Goal: Transaction & Acquisition: Book appointment/travel/reservation

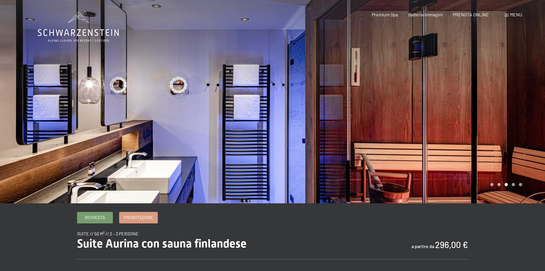
click at [517, 155] on div at bounding box center [409, 101] width 273 height 203
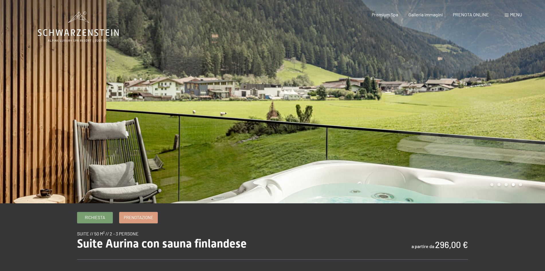
click at [517, 155] on div at bounding box center [409, 101] width 273 height 203
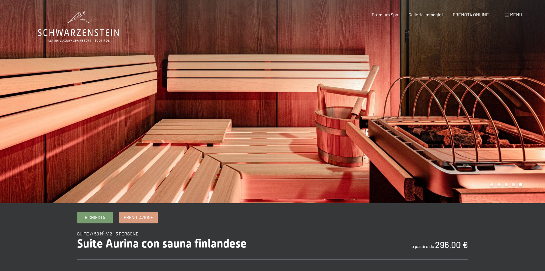
click at [517, 155] on div at bounding box center [409, 101] width 273 height 203
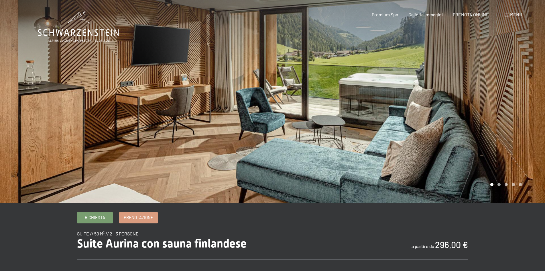
click at [517, 155] on div at bounding box center [409, 101] width 273 height 203
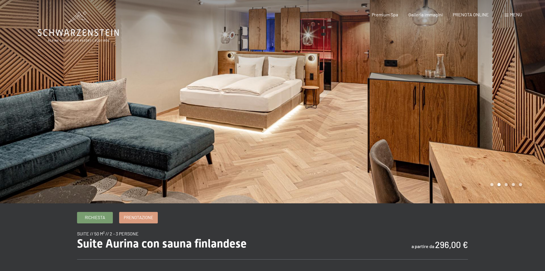
click at [517, 155] on div at bounding box center [409, 101] width 273 height 203
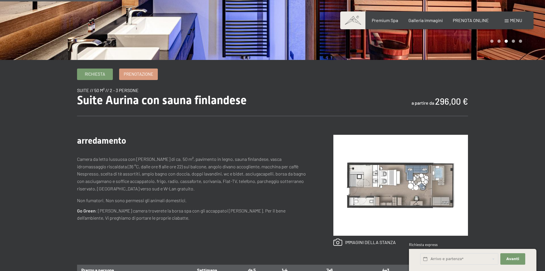
scroll to position [229, 0]
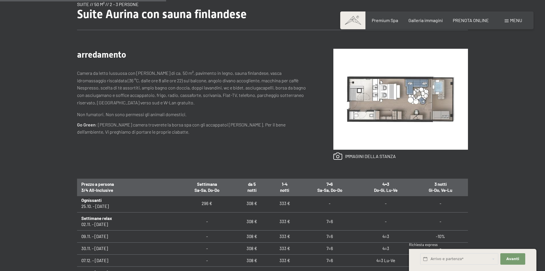
click at [519, 145] on div "Richiesta Prenotazione suite // 50 m² // 2 - 3 persone Suite Aurina con sauna f…" at bounding box center [272, 169] width 545 height 373
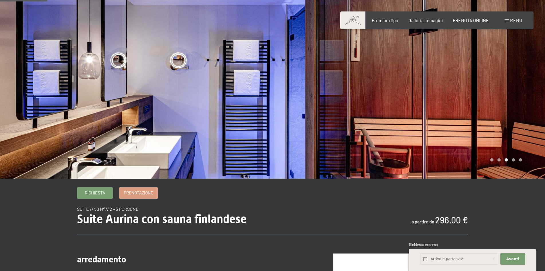
scroll to position [0, 0]
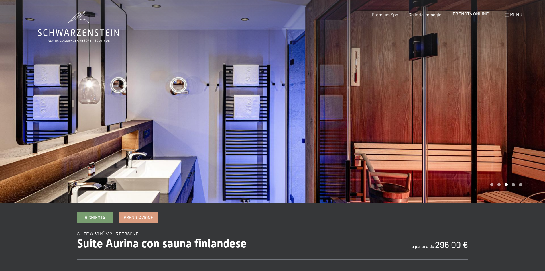
click at [471, 15] on span "PRENOTA ONLINE" at bounding box center [471, 13] width 36 height 5
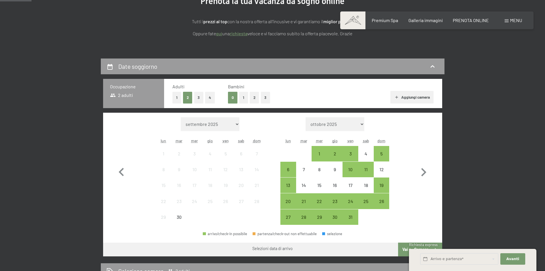
scroll to position [115, 0]
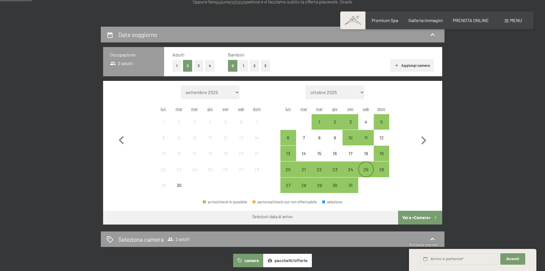
click at [363, 173] on div "25" at bounding box center [366, 174] width 14 height 14
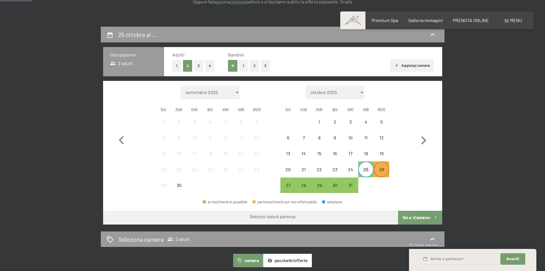
click at [377, 172] on div "26" at bounding box center [382, 174] width 14 height 14
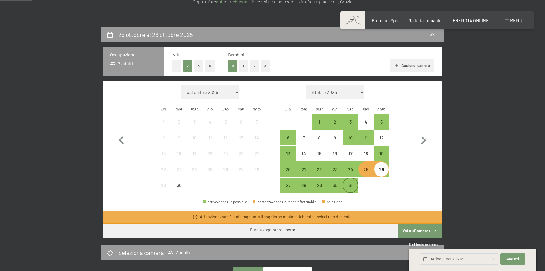
click at [345, 189] on div "31" at bounding box center [350, 190] width 14 height 14
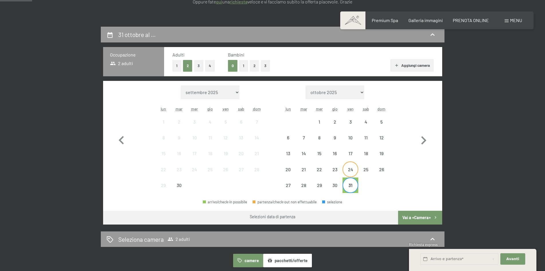
click at [350, 171] on div "24" at bounding box center [350, 174] width 14 height 14
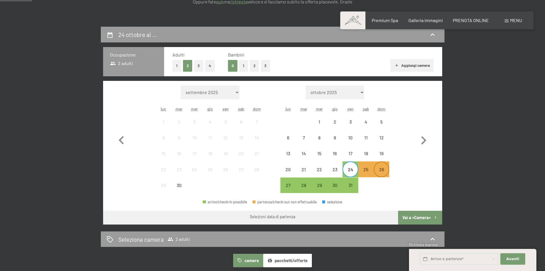
click at [387, 170] on div "26" at bounding box center [382, 174] width 14 height 14
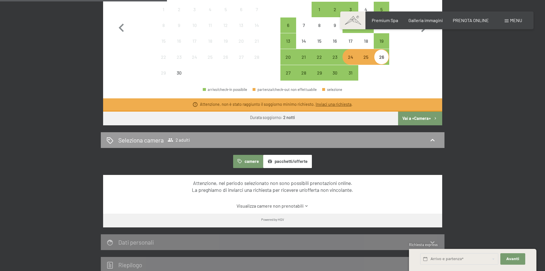
scroll to position [229, 0]
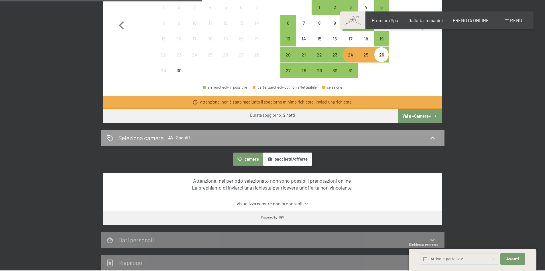
click at [407, 87] on div "arrivo/check-in possibile partenza/check-out non effettuabile selezione" at bounding box center [272, 89] width 339 height 13
click at [290, 160] on button "pacchetti/offerte" at bounding box center [287, 158] width 49 height 13
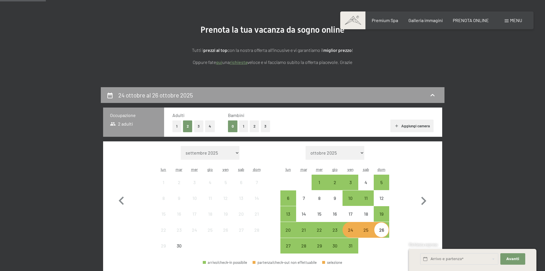
scroll to position [0, 0]
